Goal: Task Accomplishment & Management: Manage account settings

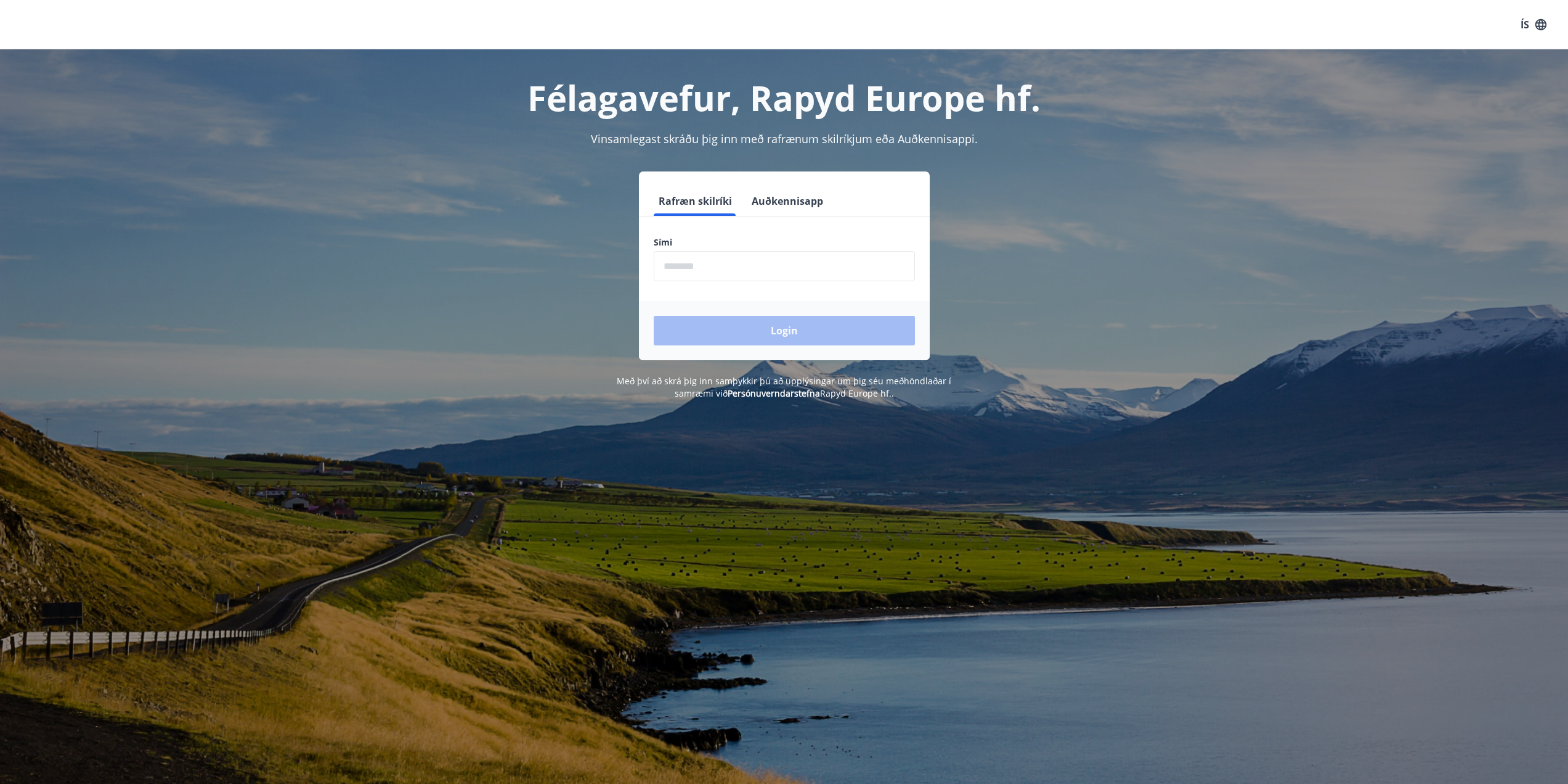
click at [759, 275] on input "phone" at bounding box center [784, 266] width 261 height 30
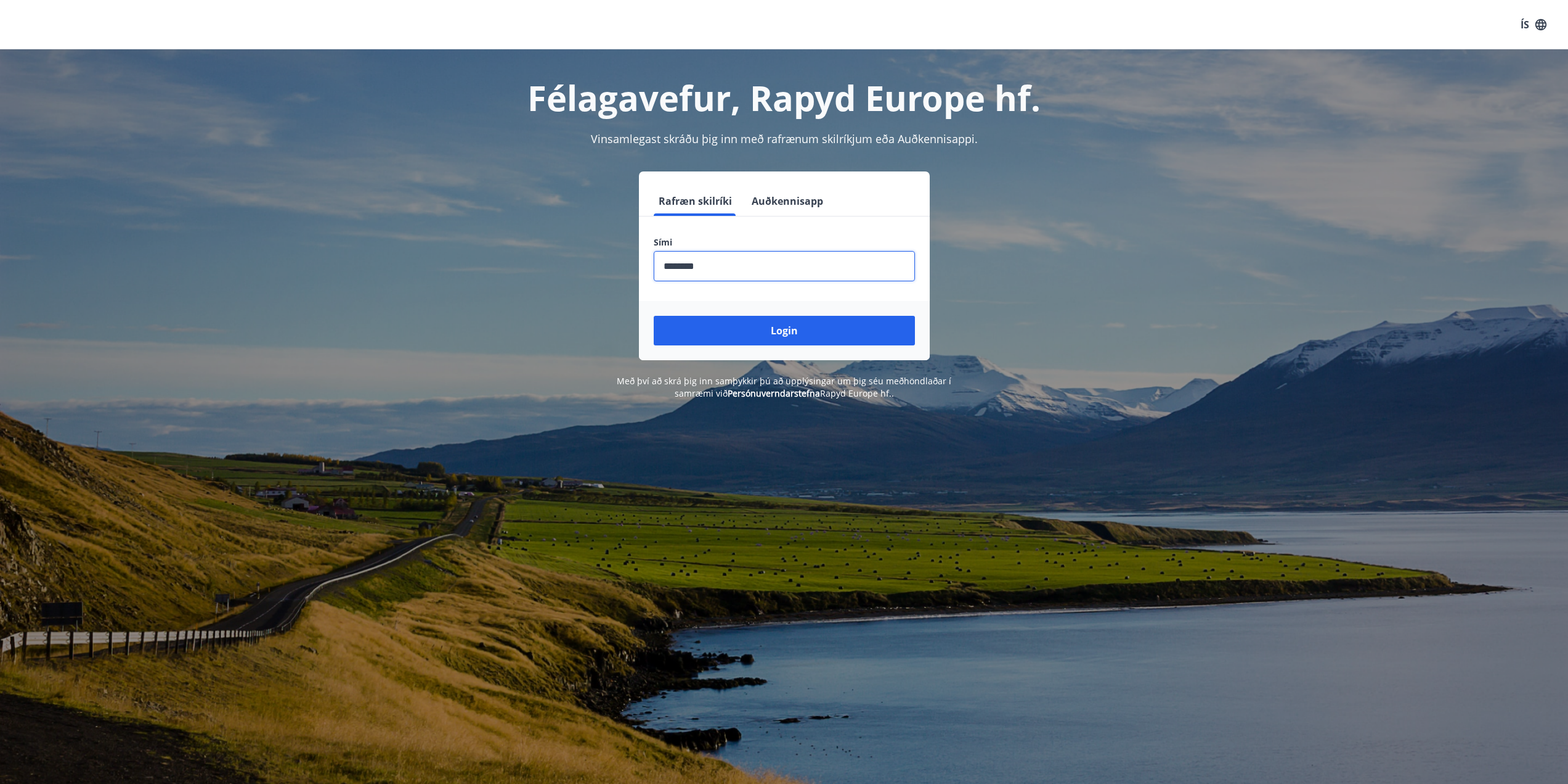
type input "********"
click at [654, 316] on button "Login" at bounding box center [784, 330] width 261 height 29
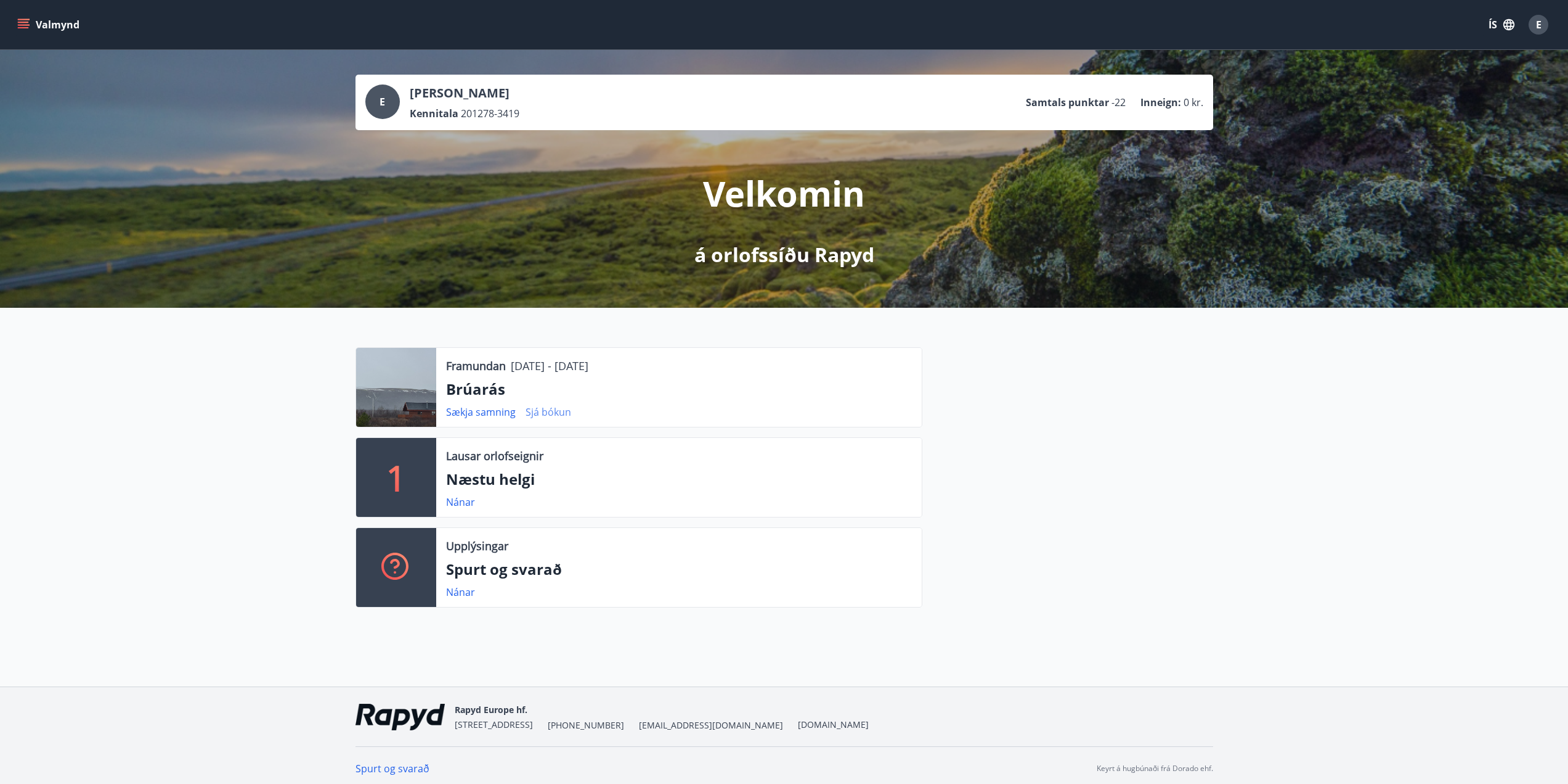
click at [537, 409] on link "Sjá bókun" at bounding box center [548, 412] width 46 height 13
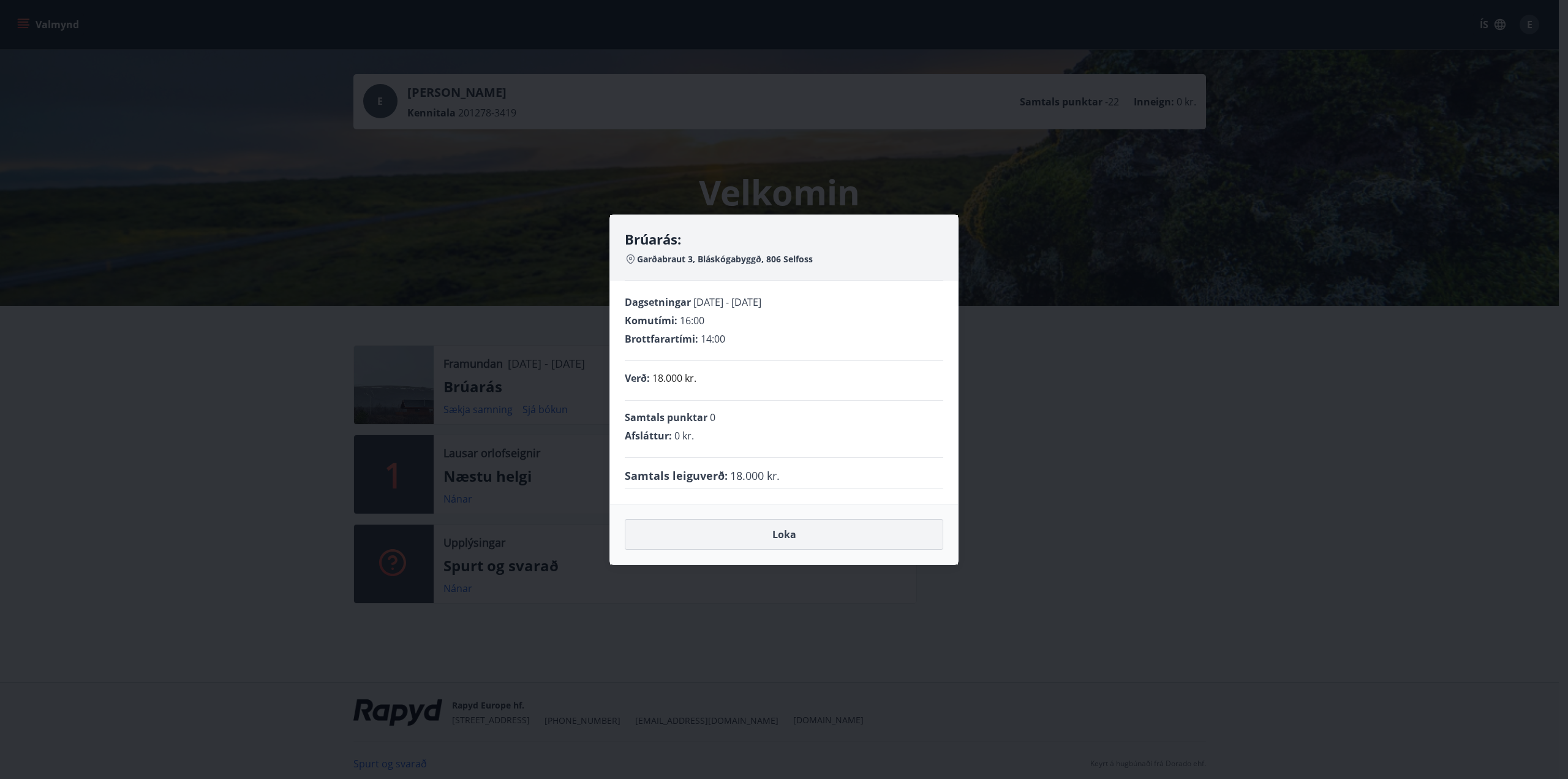
click at [772, 537] on button "Loka" at bounding box center [784, 534] width 319 height 31
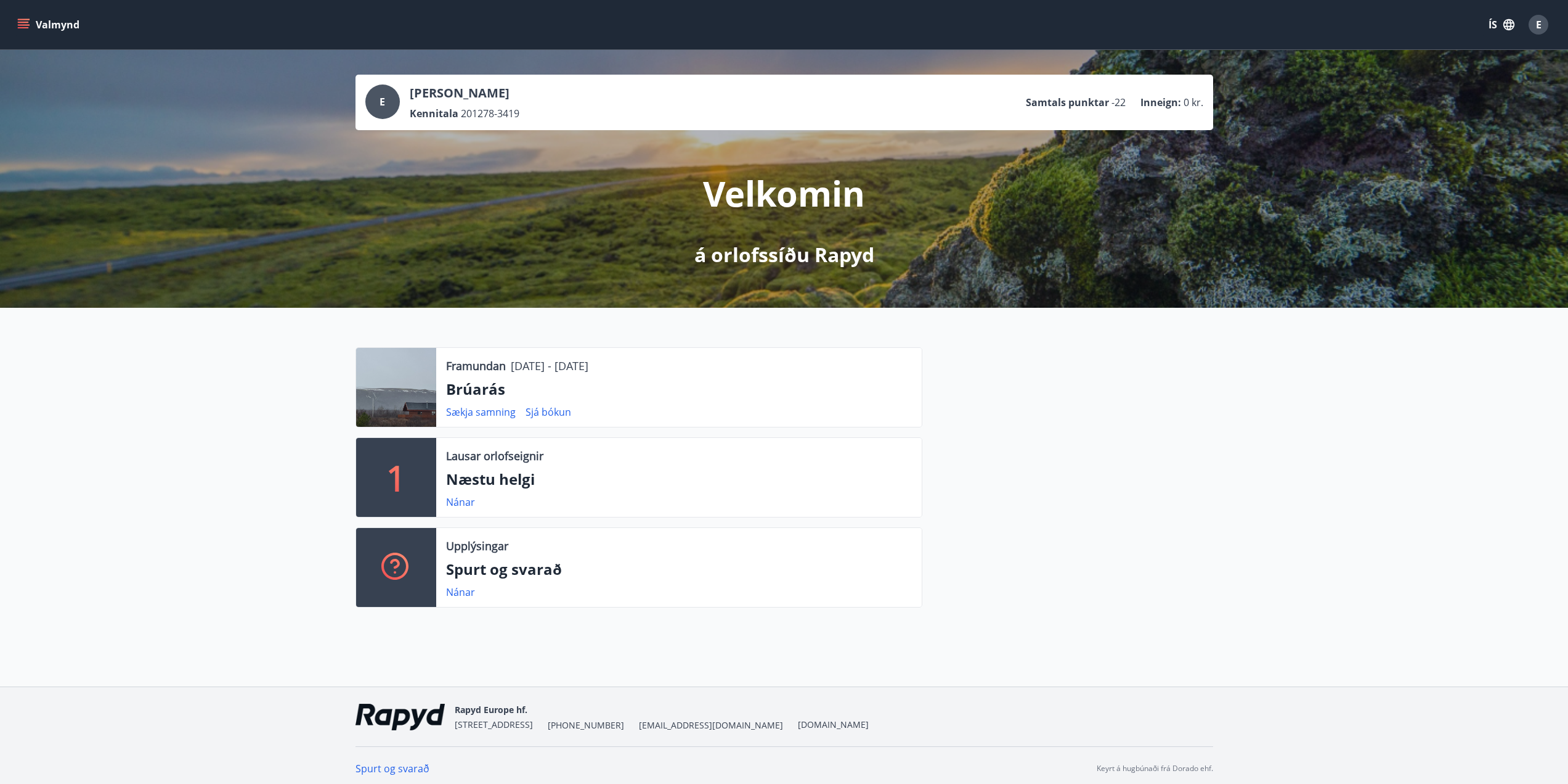
click at [398, 388] on div at bounding box center [396, 387] width 80 height 79
click at [478, 359] on p "Framundan" at bounding box center [476, 365] width 60 height 16
click at [477, 413] on link "Sækja samning" at bounding box center [480, 412] width 69 height 13
click at [1545, 18] on div "E" at bounding box center [1539, 25] width 20 height 20
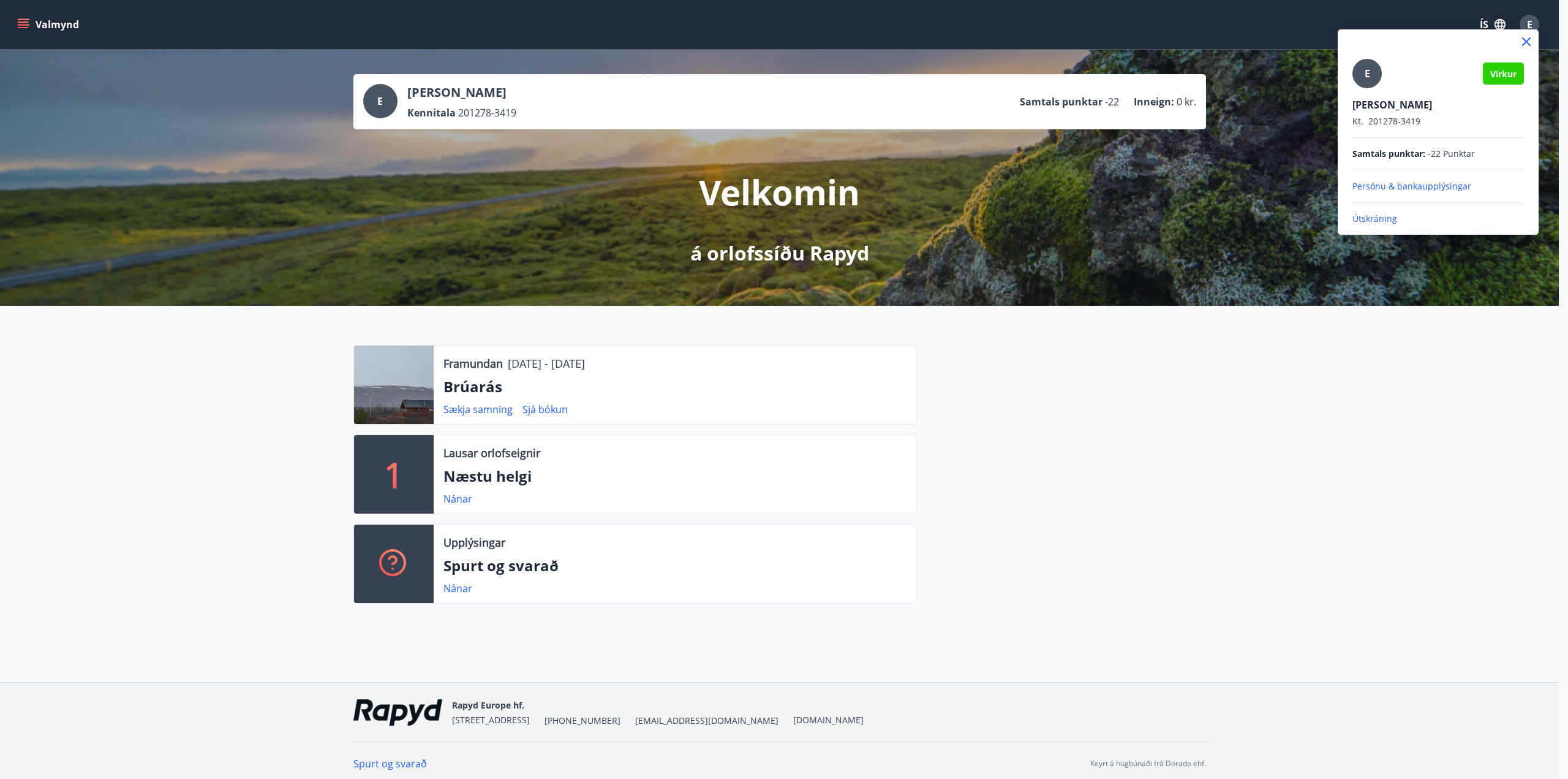
click at [29, 31] on div at bounding box center [784, 390] width 1568 height 779
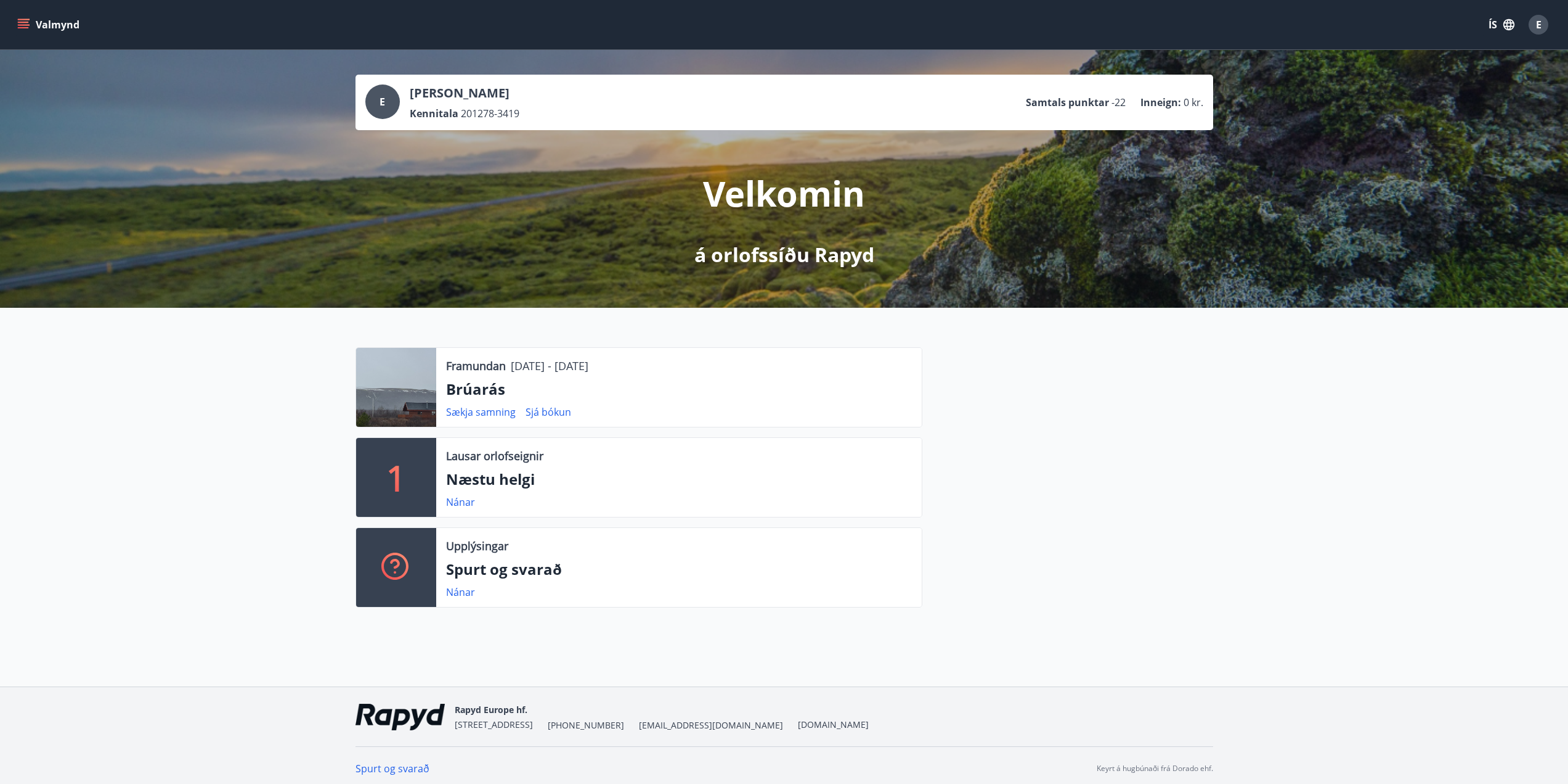
click at [31, 25] on button "Valmynd" at bounding box center [49, 24] width 69 height 23
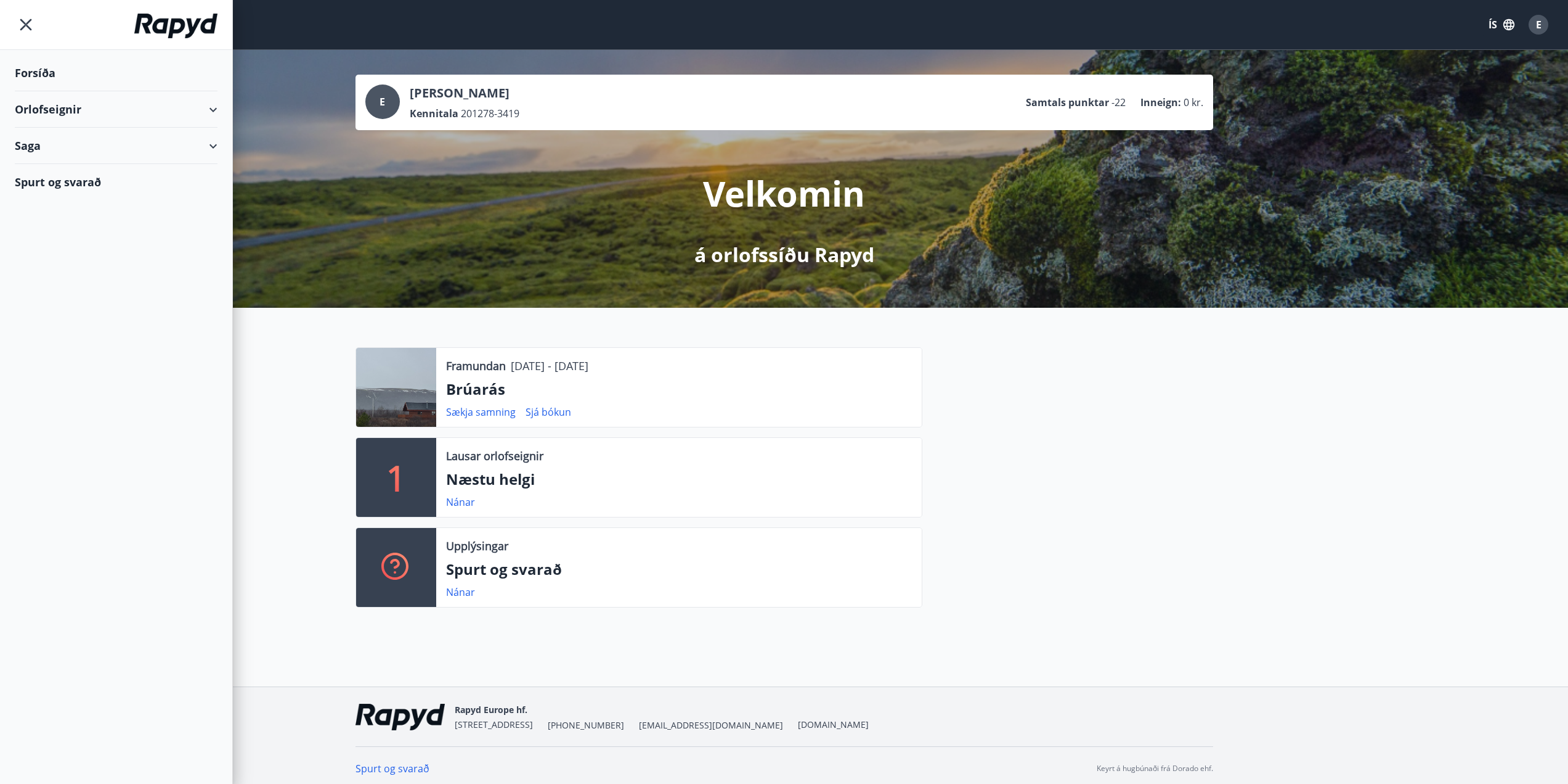
click at [216, 109] on div "Orlofseignir" at bounding box center [116, 109] width 203 height 37
click at [209, 197] on div "Saga" at bounding box center [116, 198] width 203 height 37
click at [34, 232] on div "Bókanir" at bounding box center [116, 228] width 183 height 26
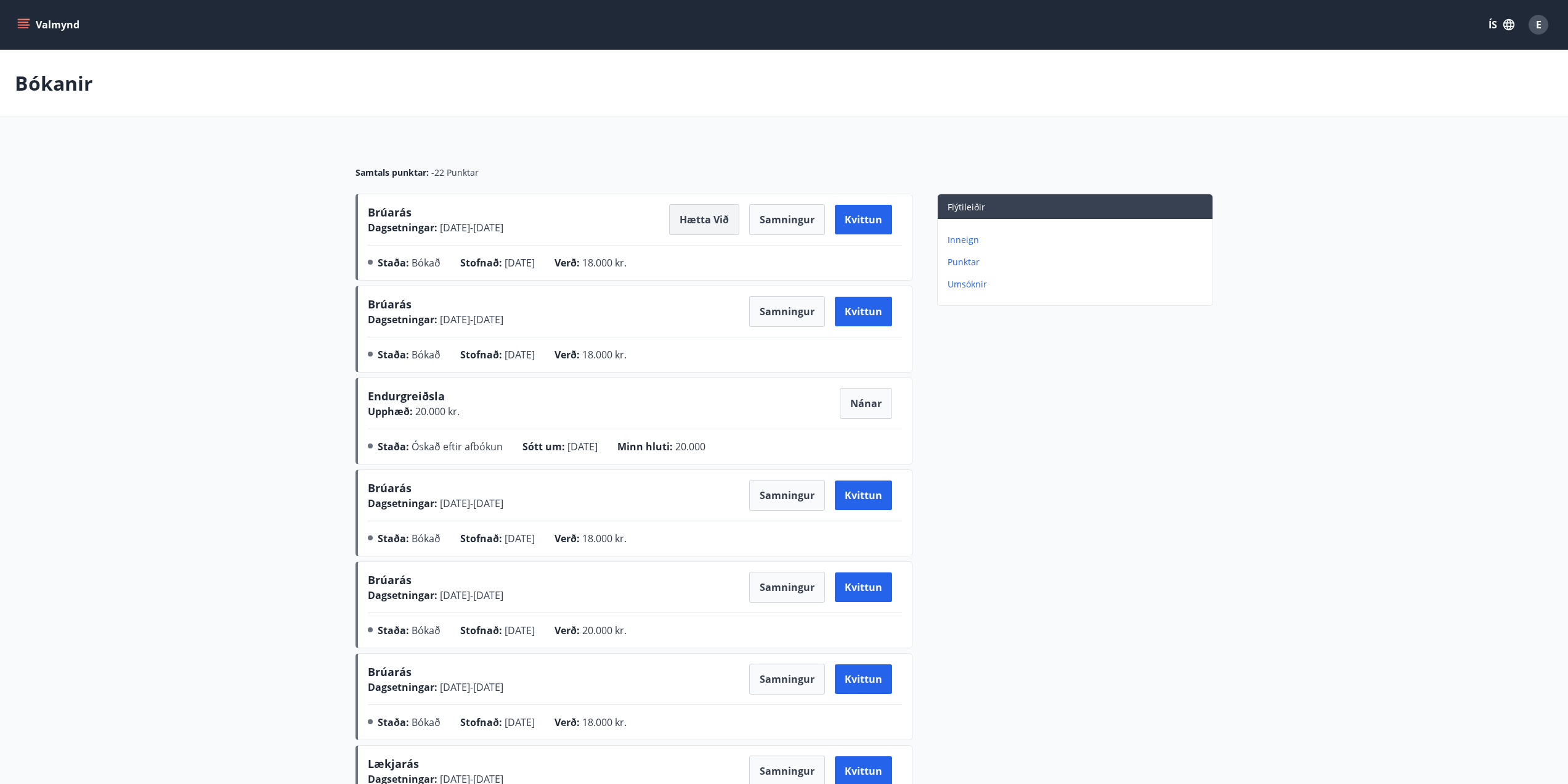
click at [708, 219] on button "Hætta við" at bounding box center [704, 219] width 70 height 31
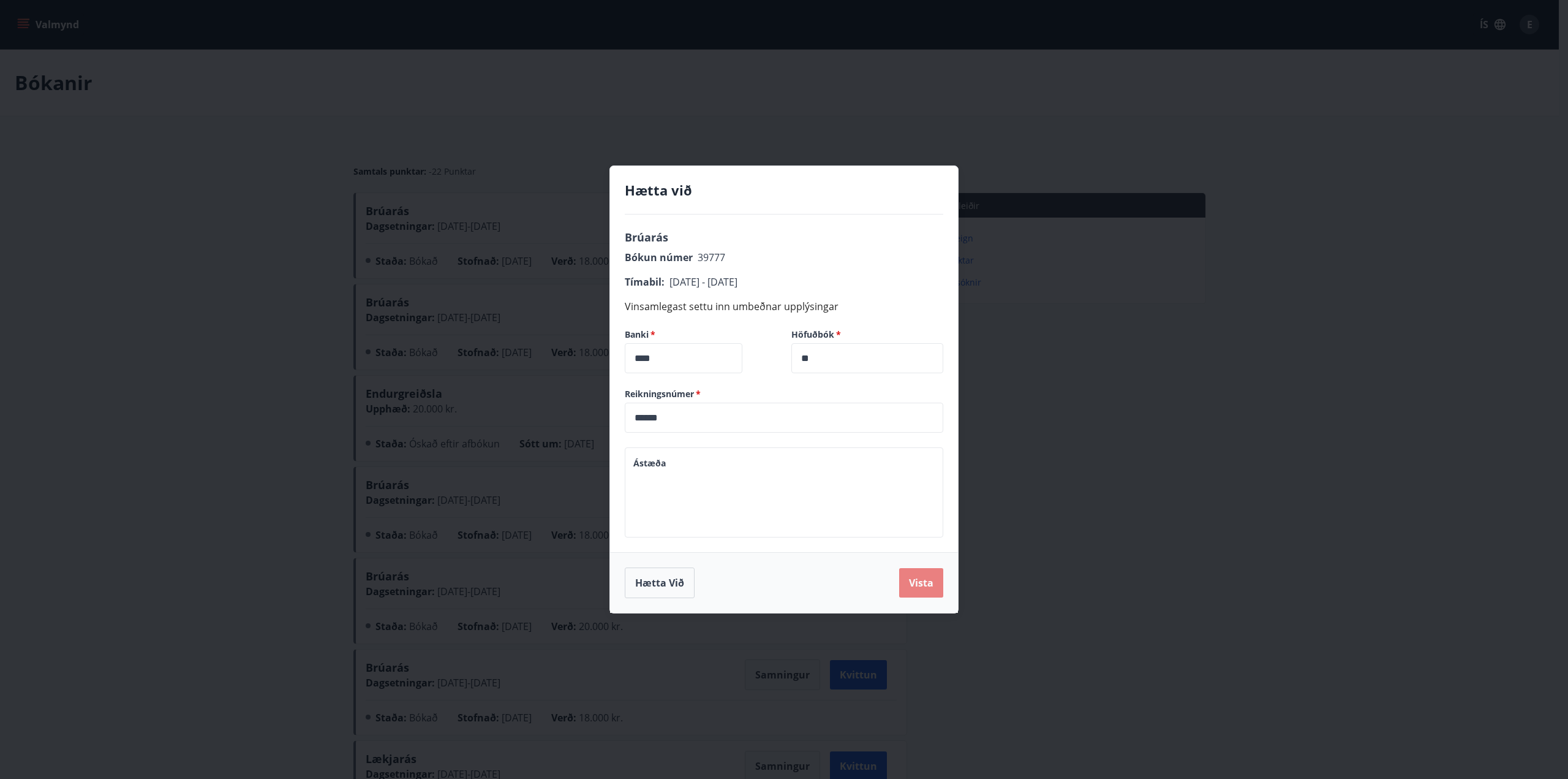
click at [919, 581] on button "Vista" at bounding box center [921, 582] width 44 height 29
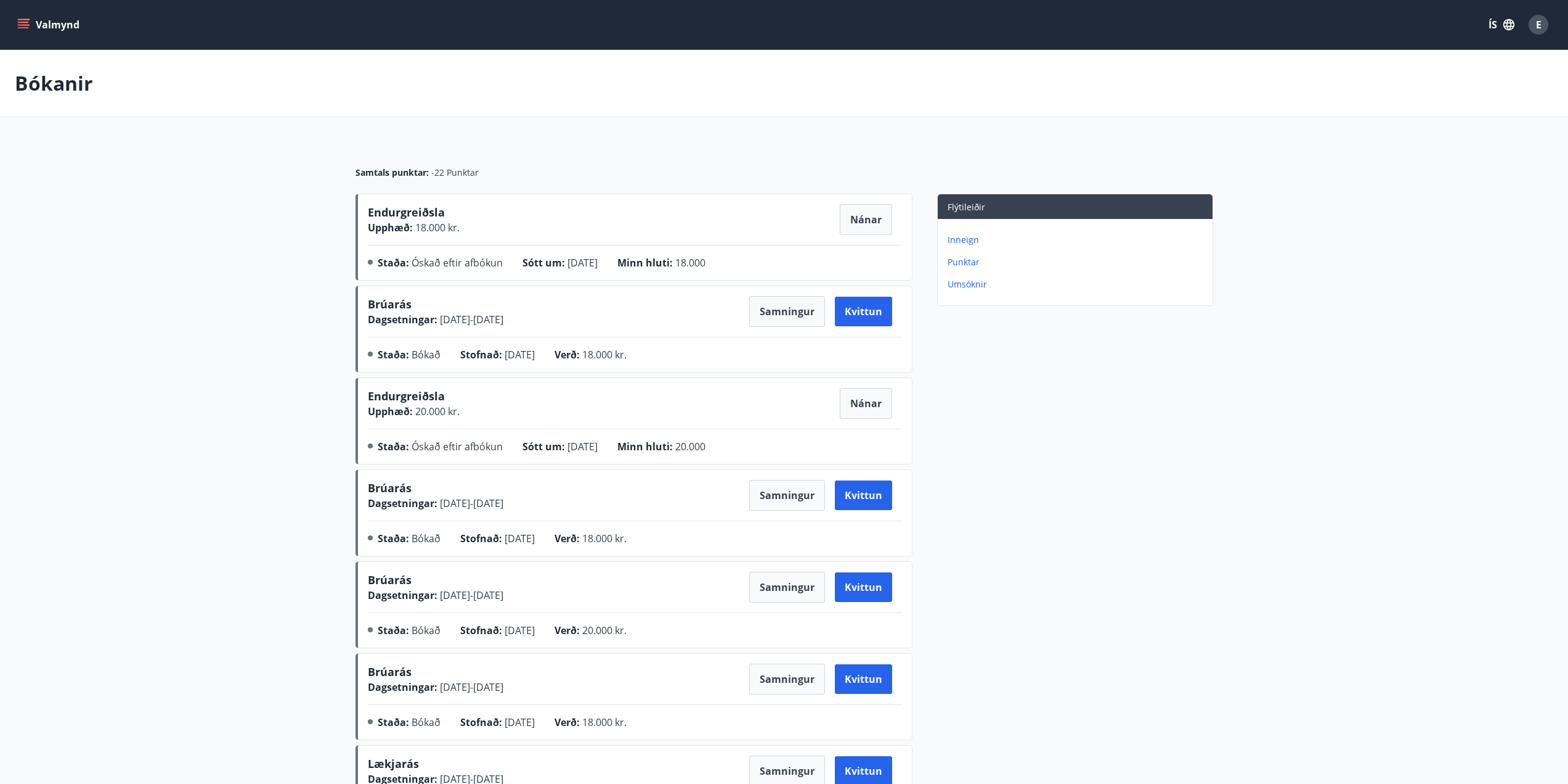
click at [969, 243] on p "Inneign" at bounding box center [1078, 240] width 260 height 13
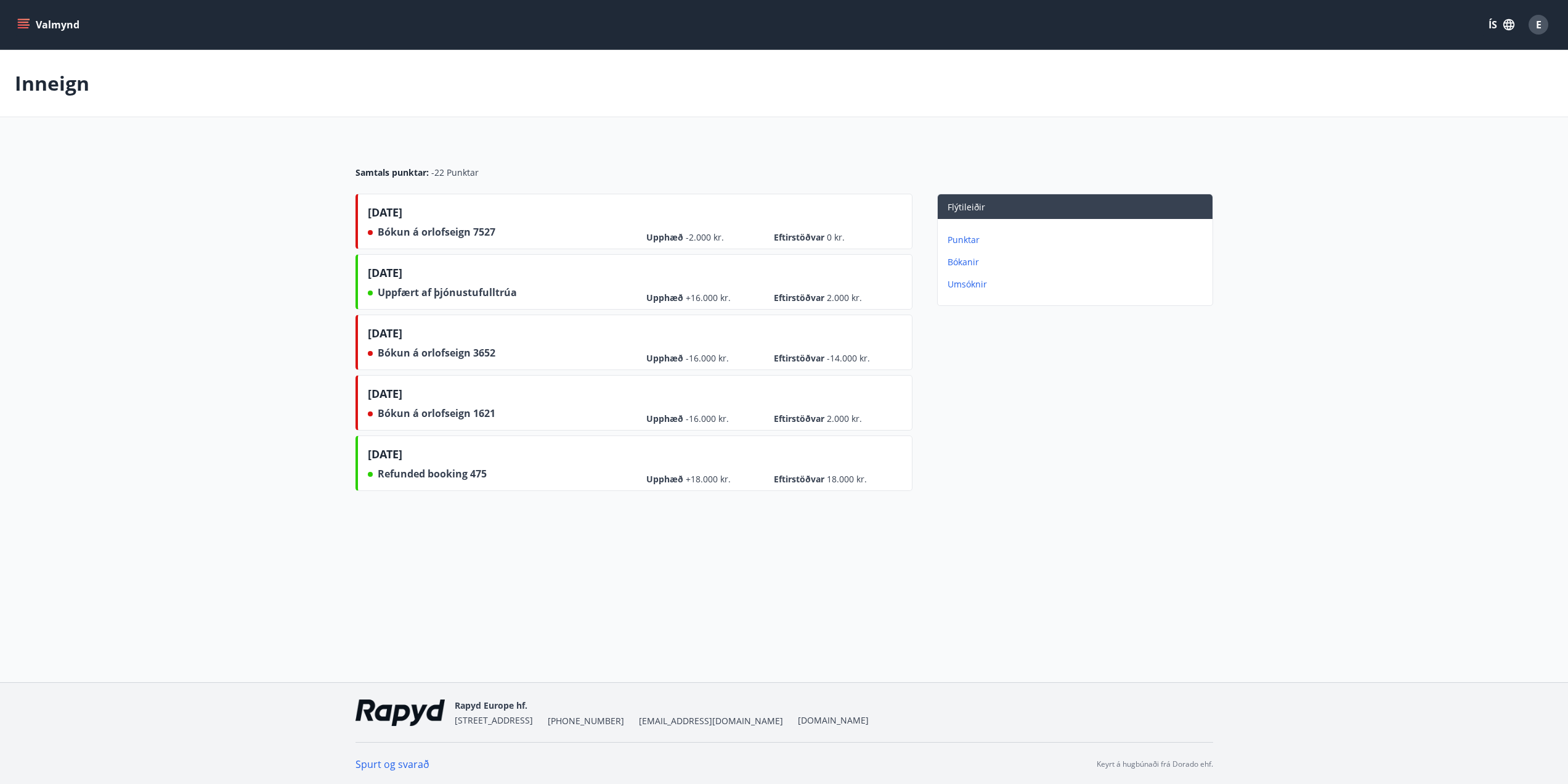
click at [38, 28] on button "Valmynd" at bounding box center [49, 24] width 69 height 23
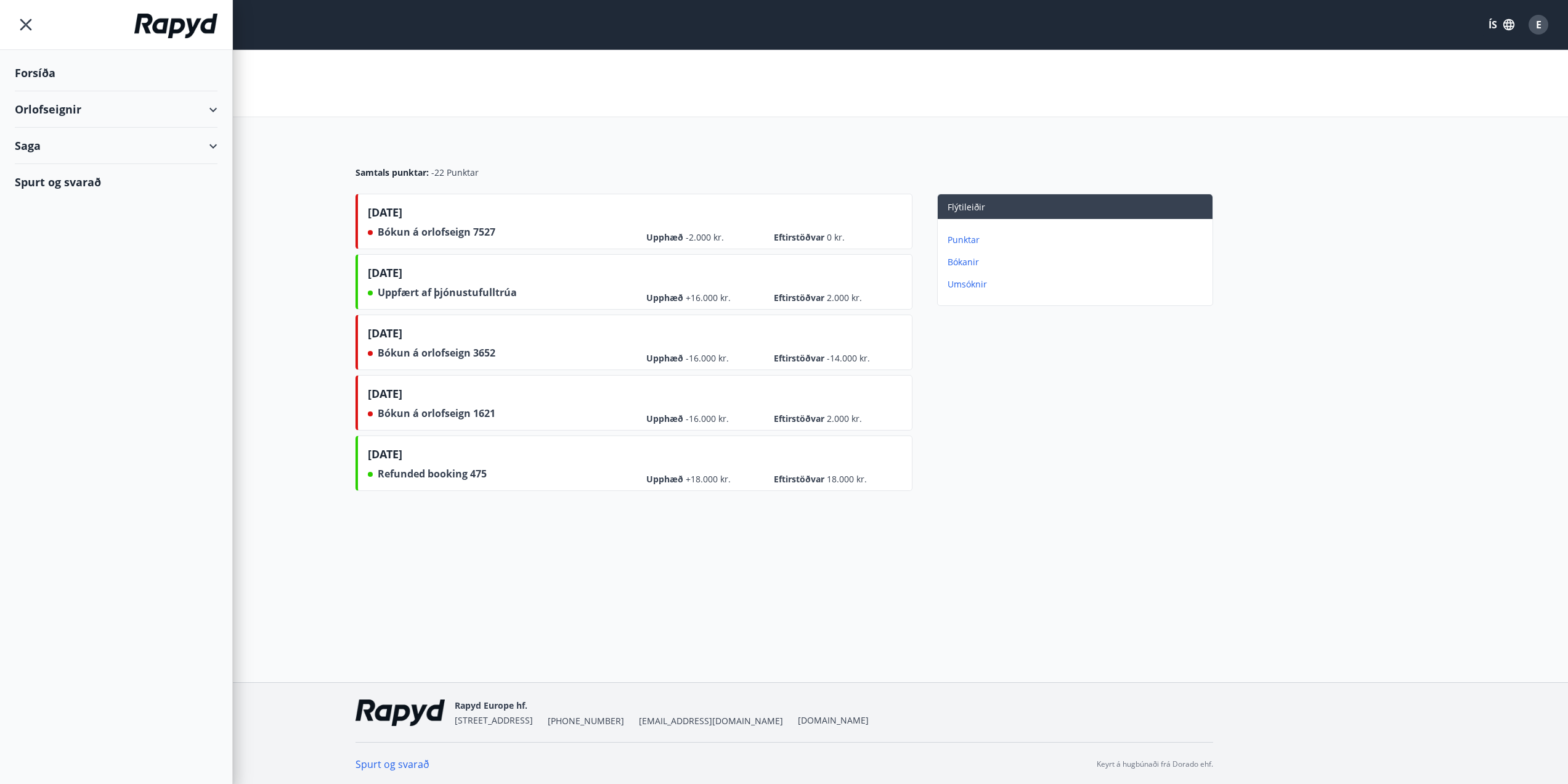
click at [58, 71] on div "Forsíða" at bounding box center [116, 74] width 203 height 37
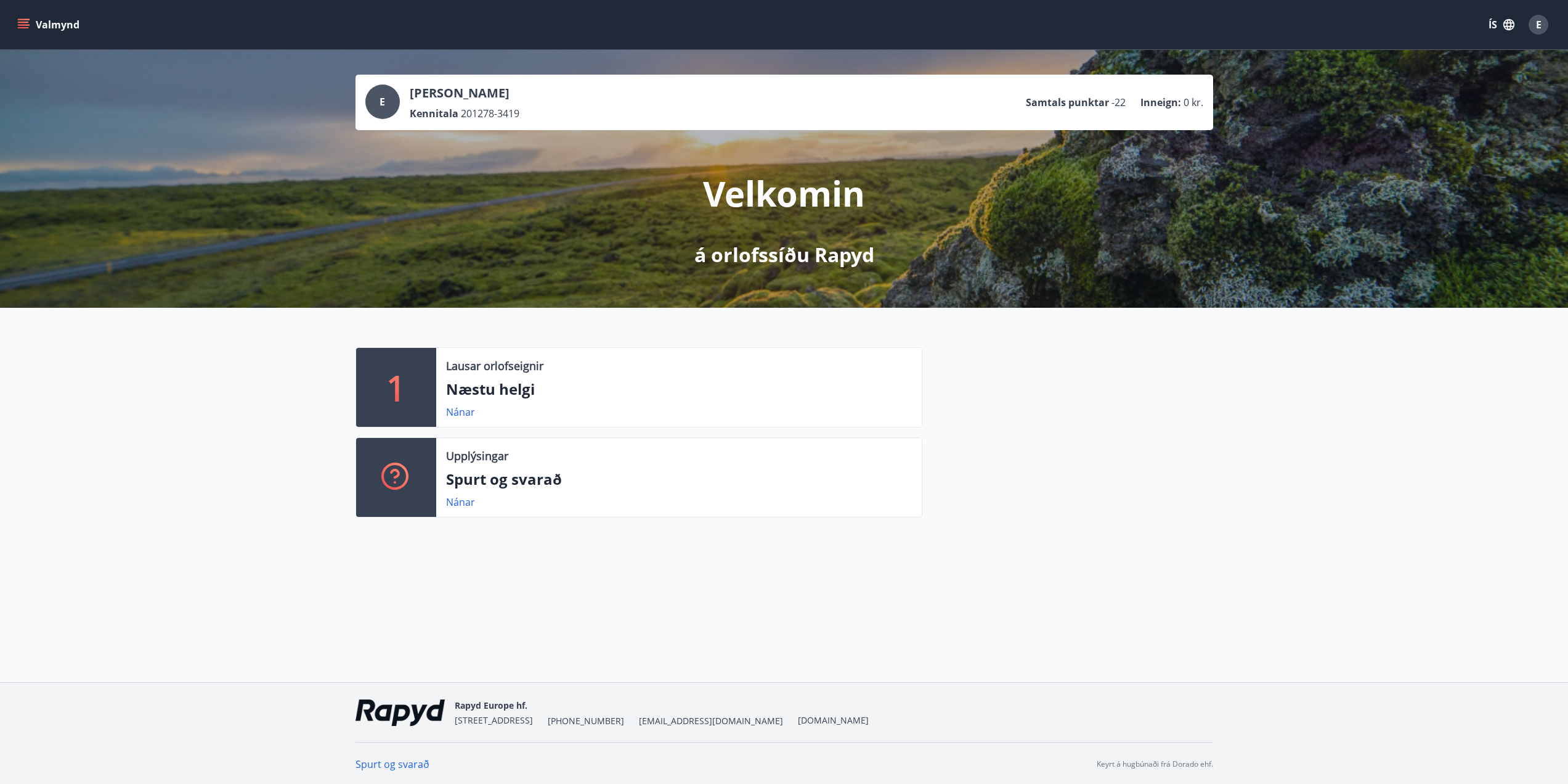
click at [60, 20] on button "Valmynd" at bounding box center [49, 24] width 69 height 23
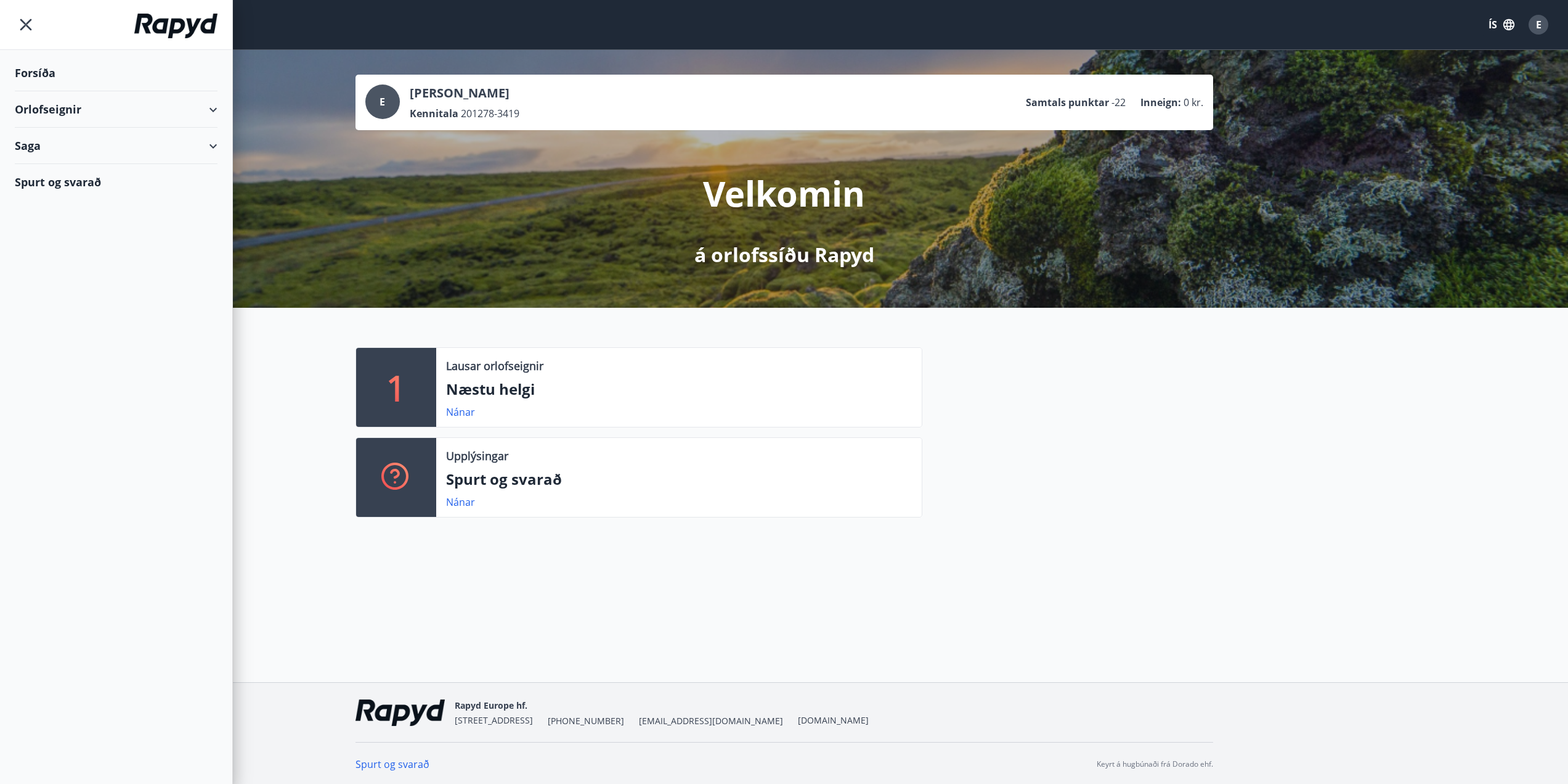
click at [214, 106] on div "Orlofseignir" at bounding box center [116, 109] width 203 height 37
click at [212, 193] on div "Saga" at bounding box center [116, 198] width 203 height 37
click at [49, 232] on div "Bókanir" at bounding box center [116, 228] width 183 height 26
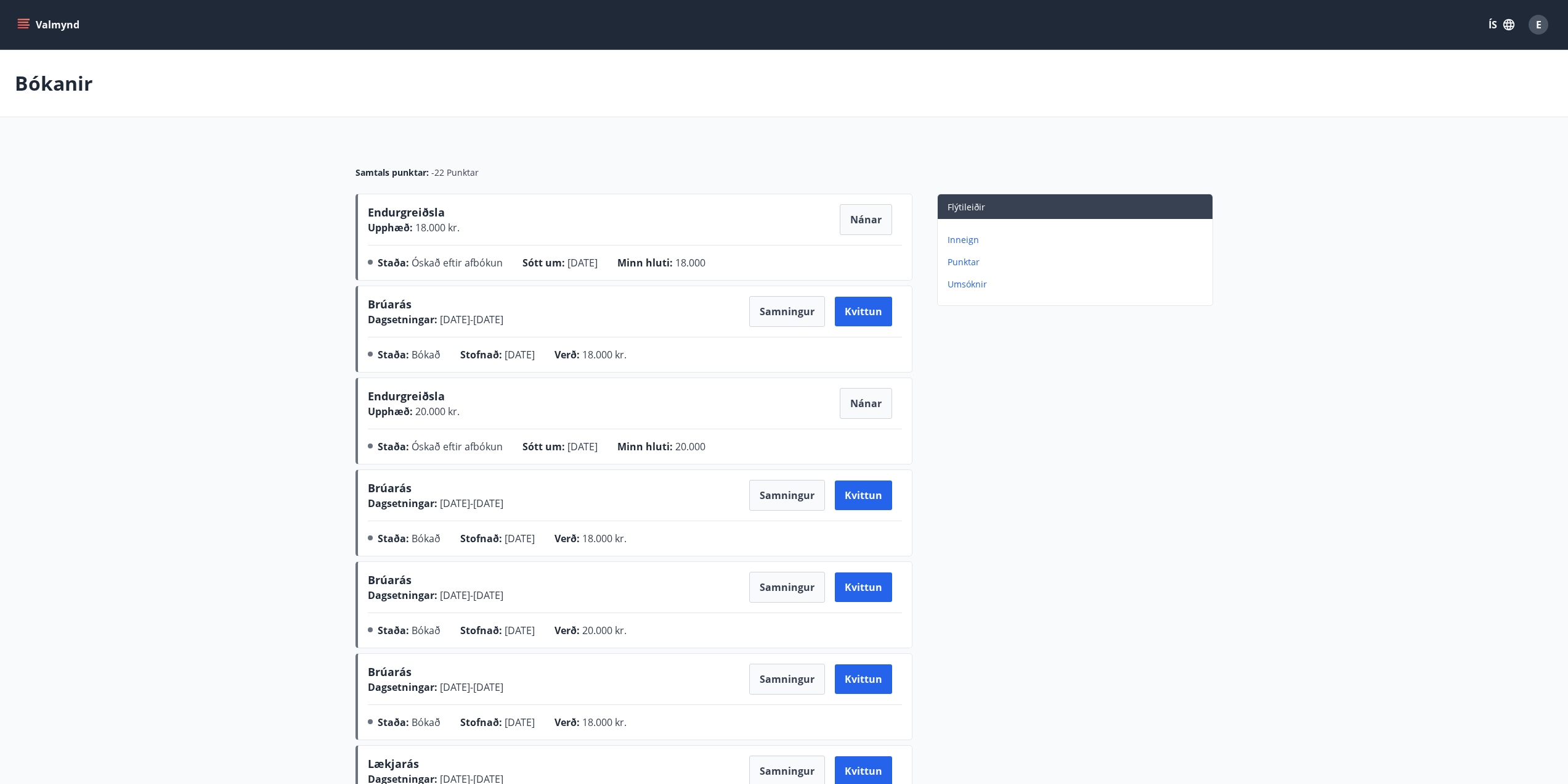
click at [1542, 23] on div "E" at bounding box center [1539, 25] width 20 height 20
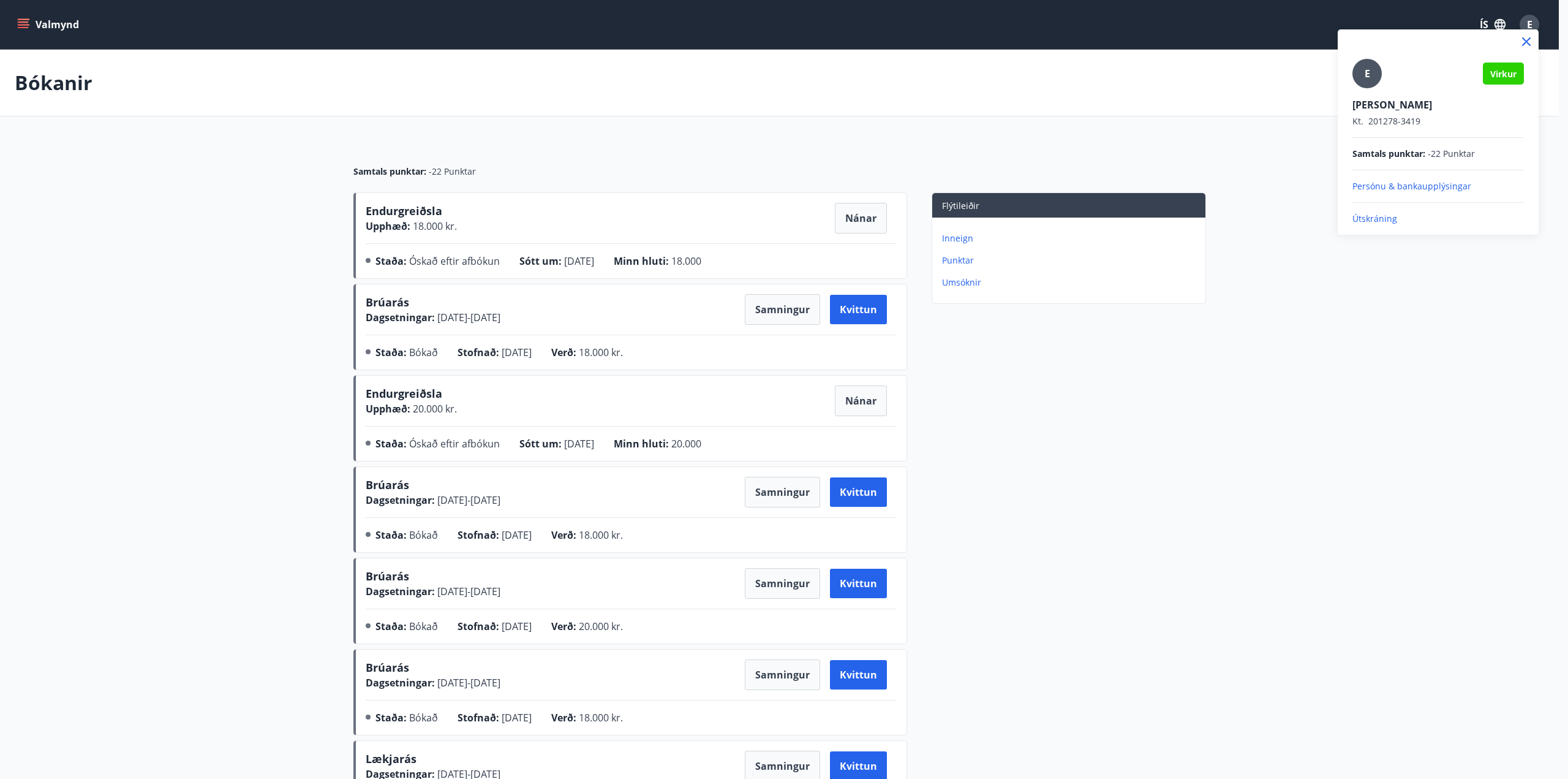
click at [1386, 223] on p "Útskráning" at bounding box center [1438, 218] width 172 height 12
